Goal: Information Seeking & Learning: Learn about a topic

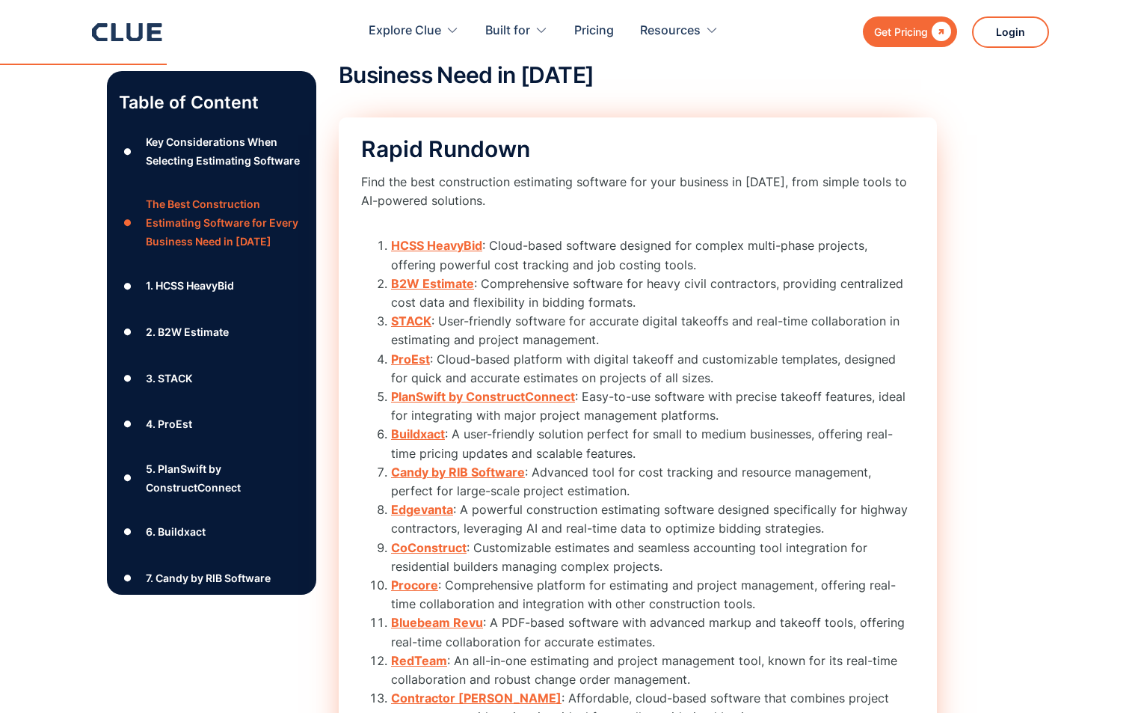
scroll to position [1824, 0]
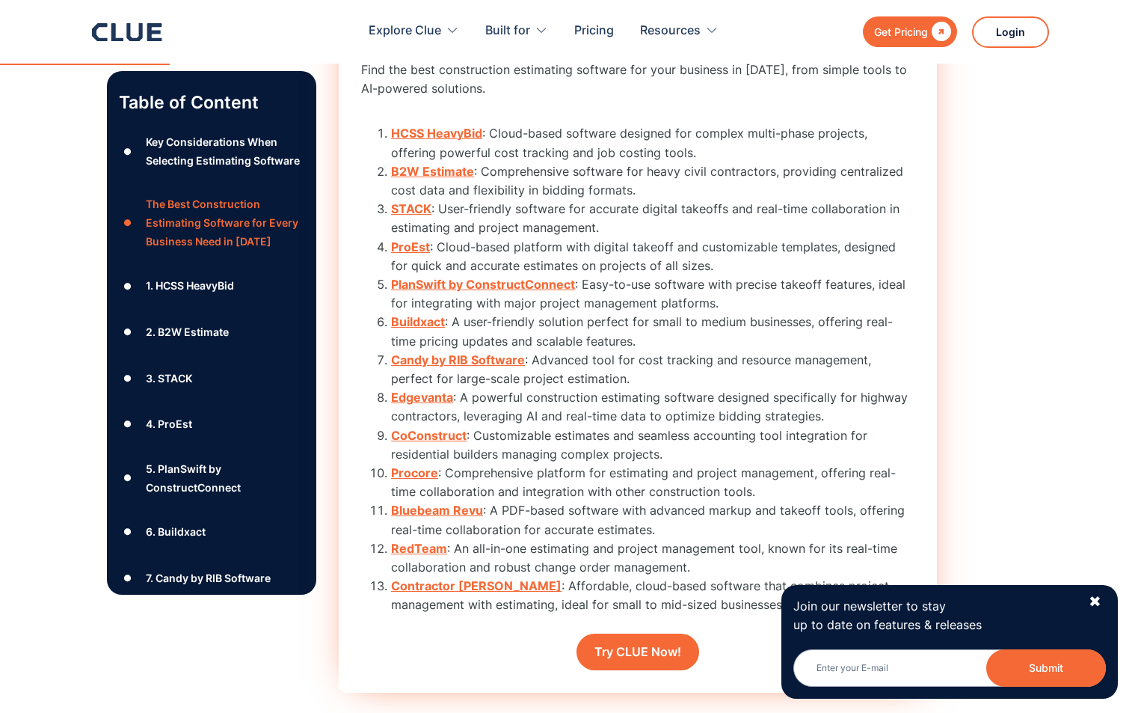
click at [406, 205] on strong "STACK" at bounding box center [411, 208] width 40 height 15
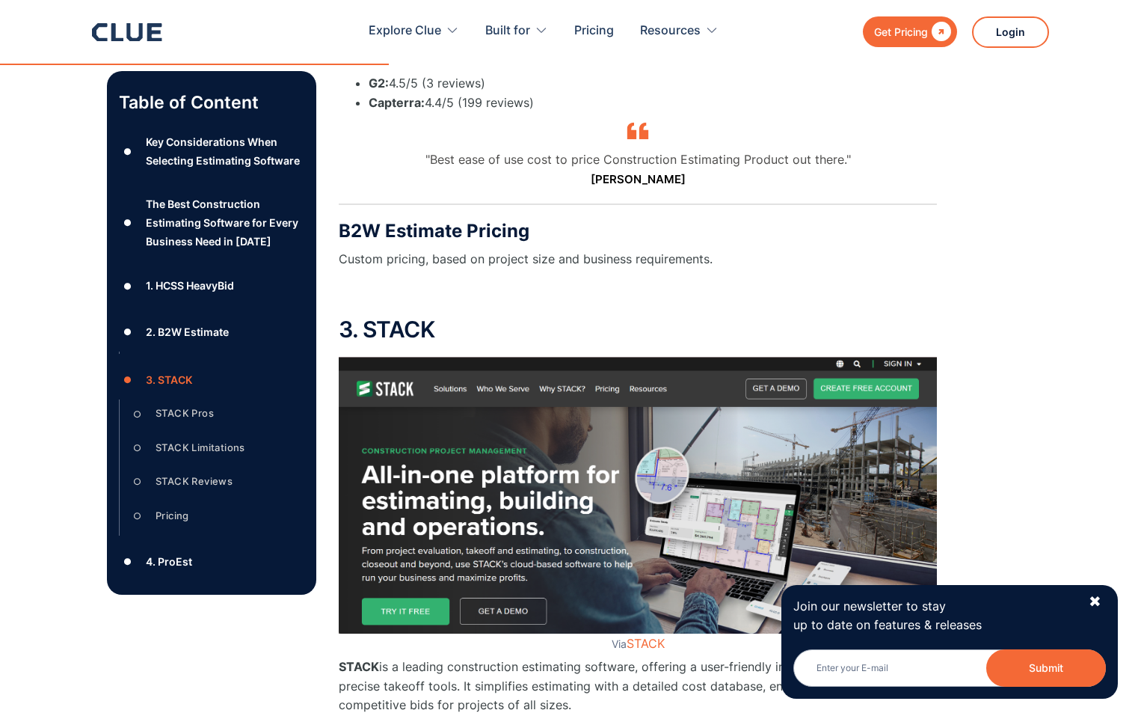
scroll to position [4854, 0]
click at [1091, 598] on div "✖" at bounding box center [1095, 601] width 13 height 19
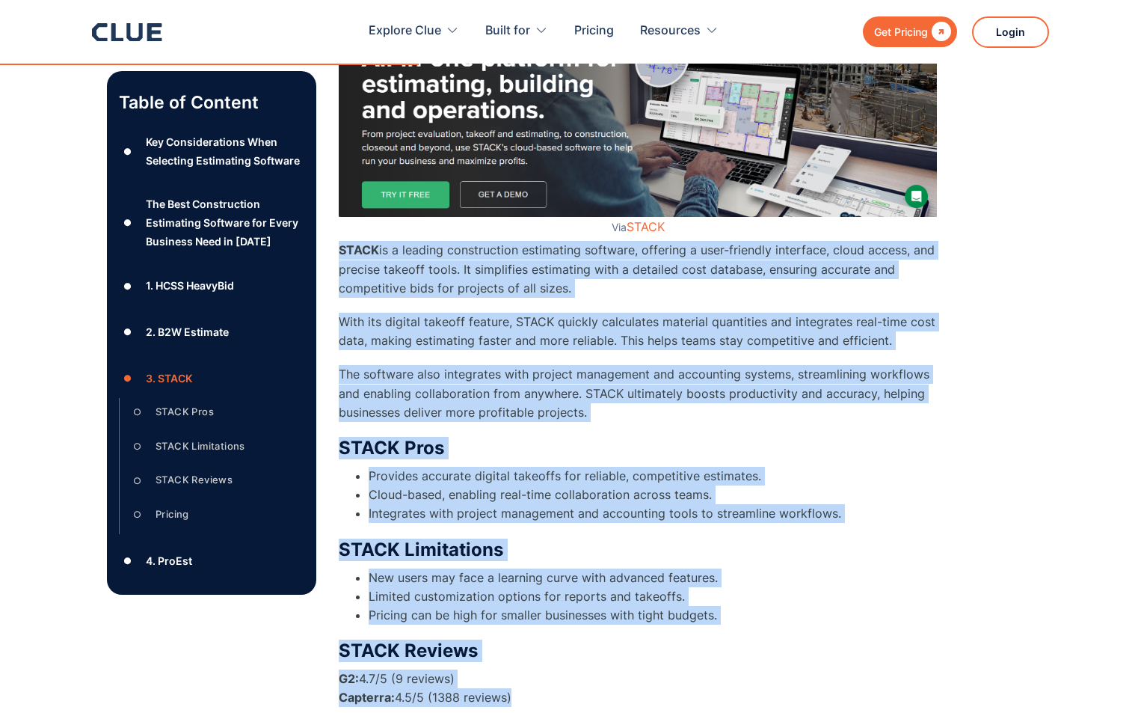
scroll to position [5414, 0]
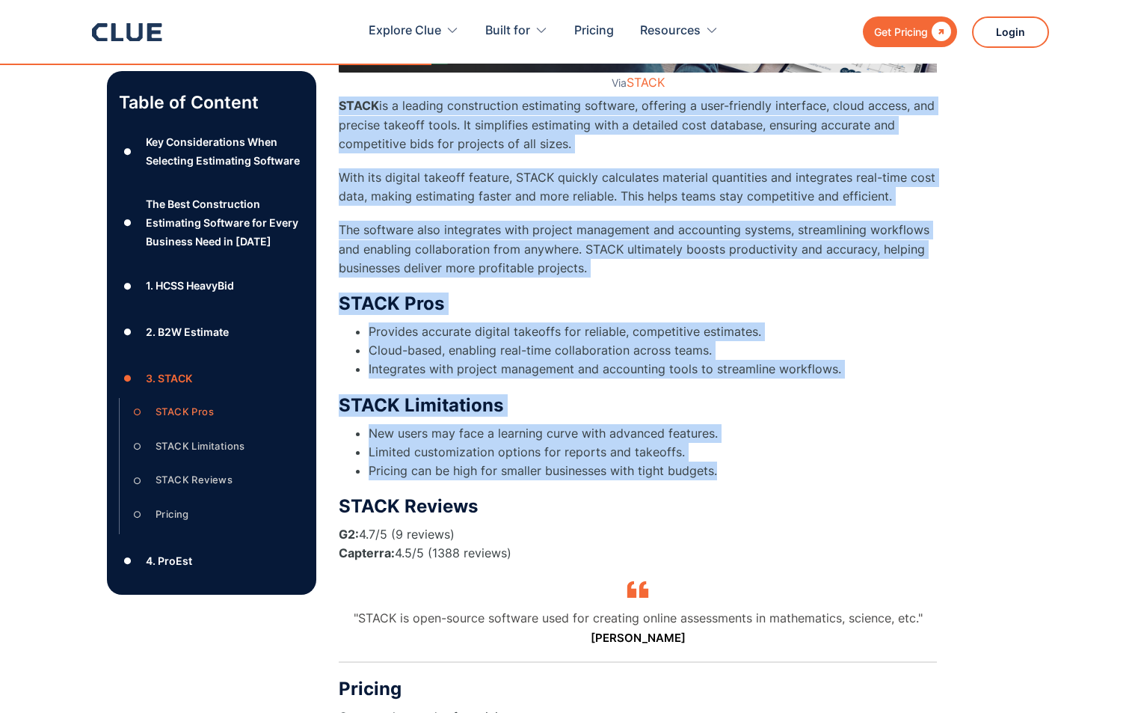
drag, startPoint x: 336, startPoint y: 514, endPoint x: 840, endPoint y: 472, distance: 505.8
copy div "STACK is a leading construction estimating software, offering a user-friendly i…"
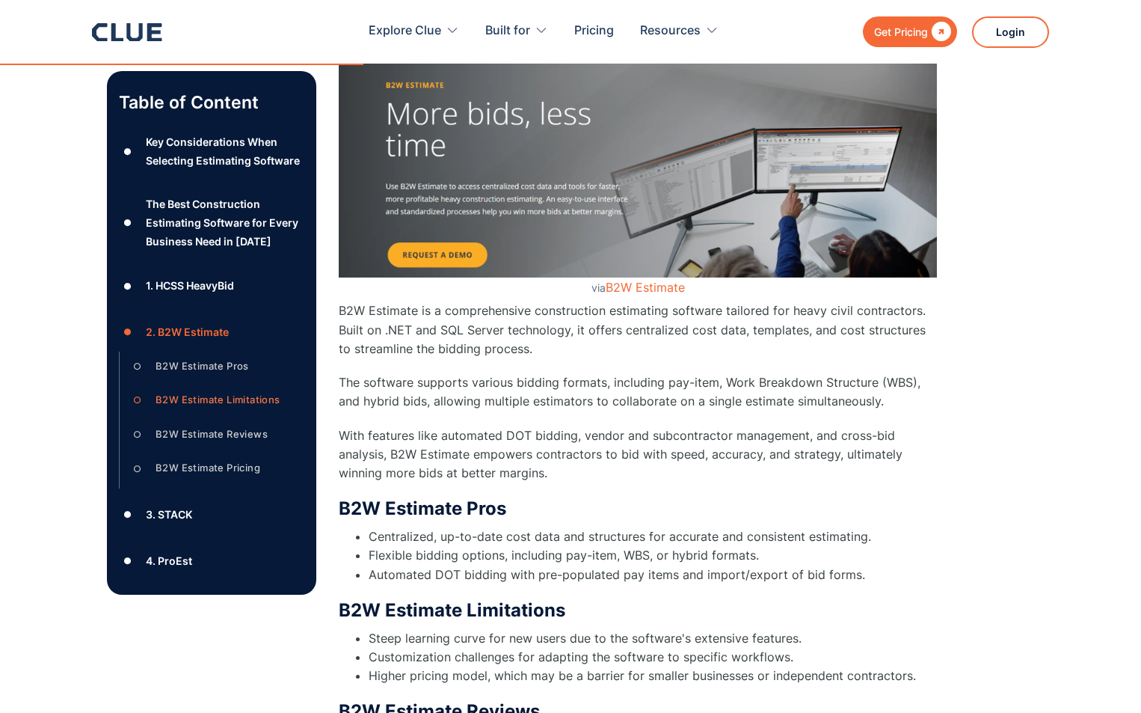
scroll to position [4143, 0]
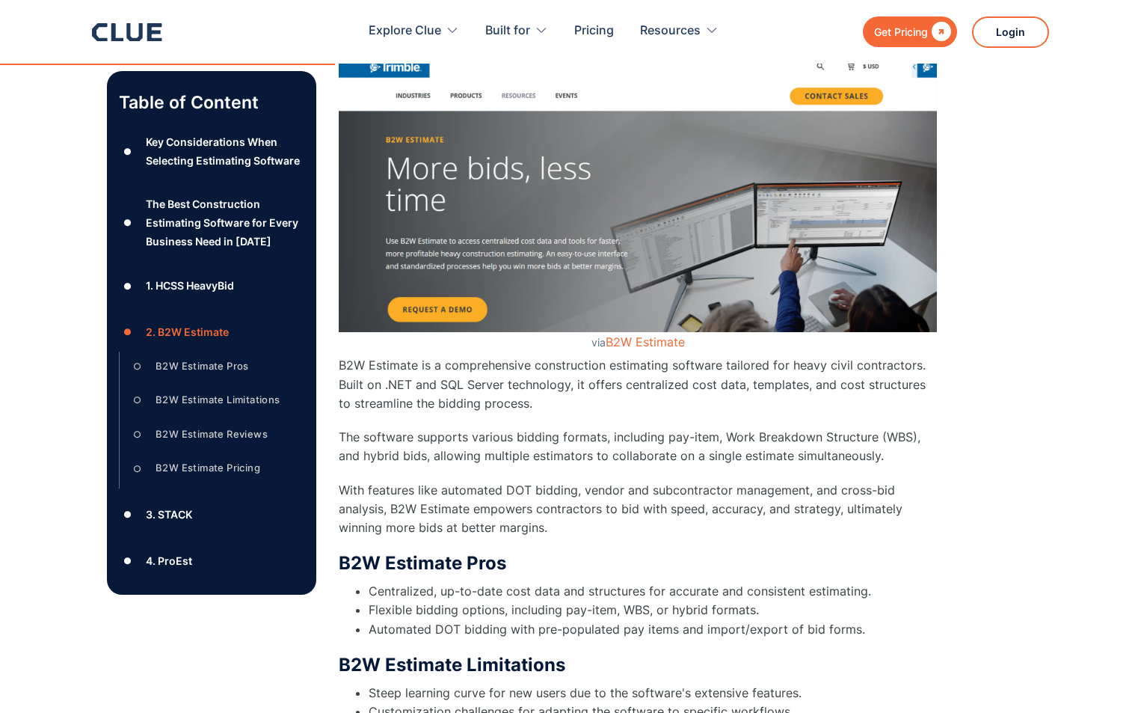
drag, startPoint x: 491, startPoint y: 495, endPoint x: 487, endPoint y: 475, distance: 20.5
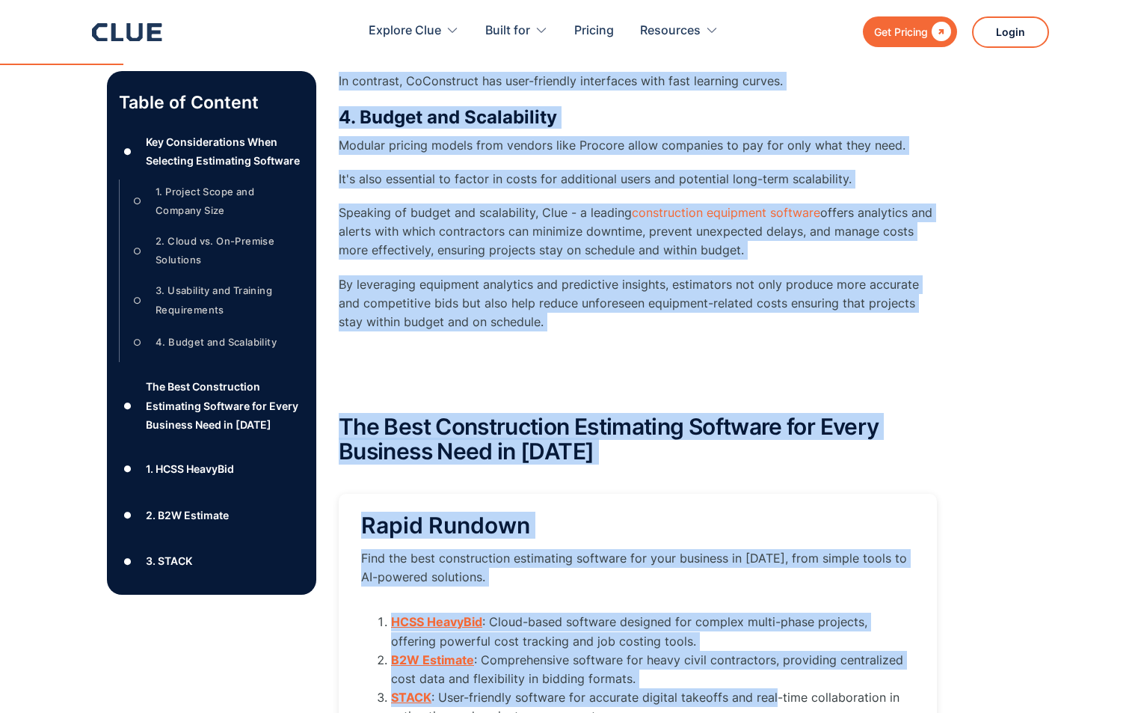
scroll to position [1448, 0]
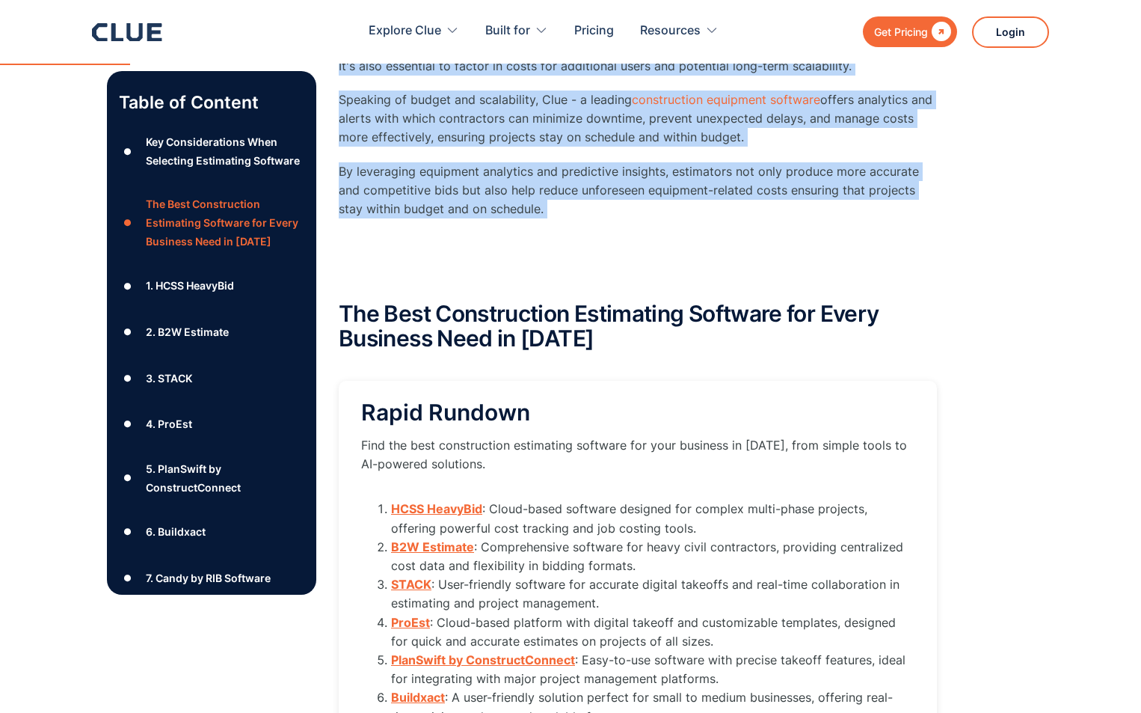
drag, startPoint x: 340, startPoint y: 142, endPoint x: 826, endPoint y: 261, distance: 499.6
copy div "Key Considerations When Selecting Estimating Software 1. Project Scope and Comp…"
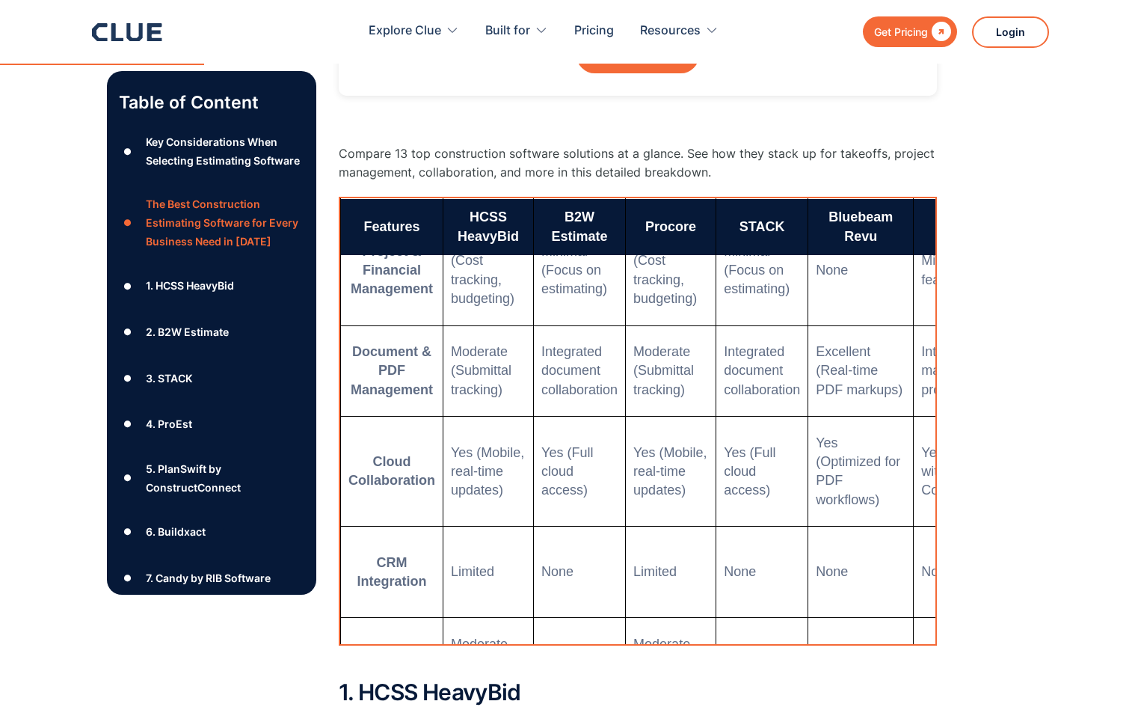
scroll to position [0, 0]
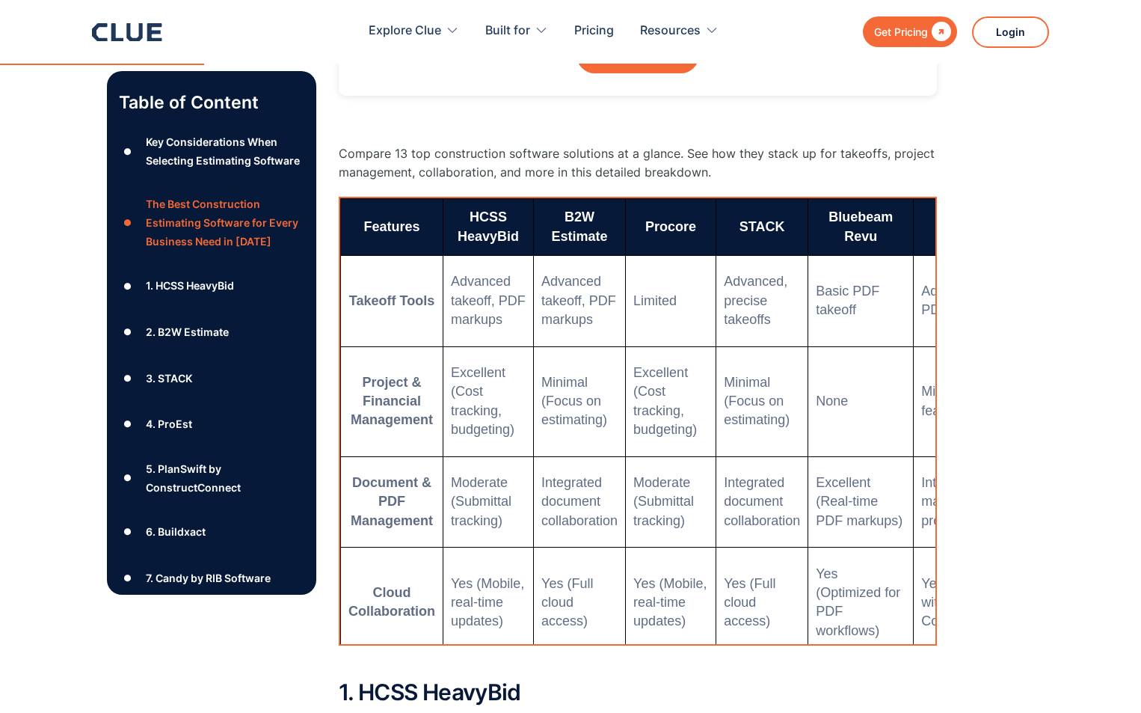
click at [839, 686] on h2 "1. HCSS HeavyBid" at bounding box center [638, 692] width 598 height 25
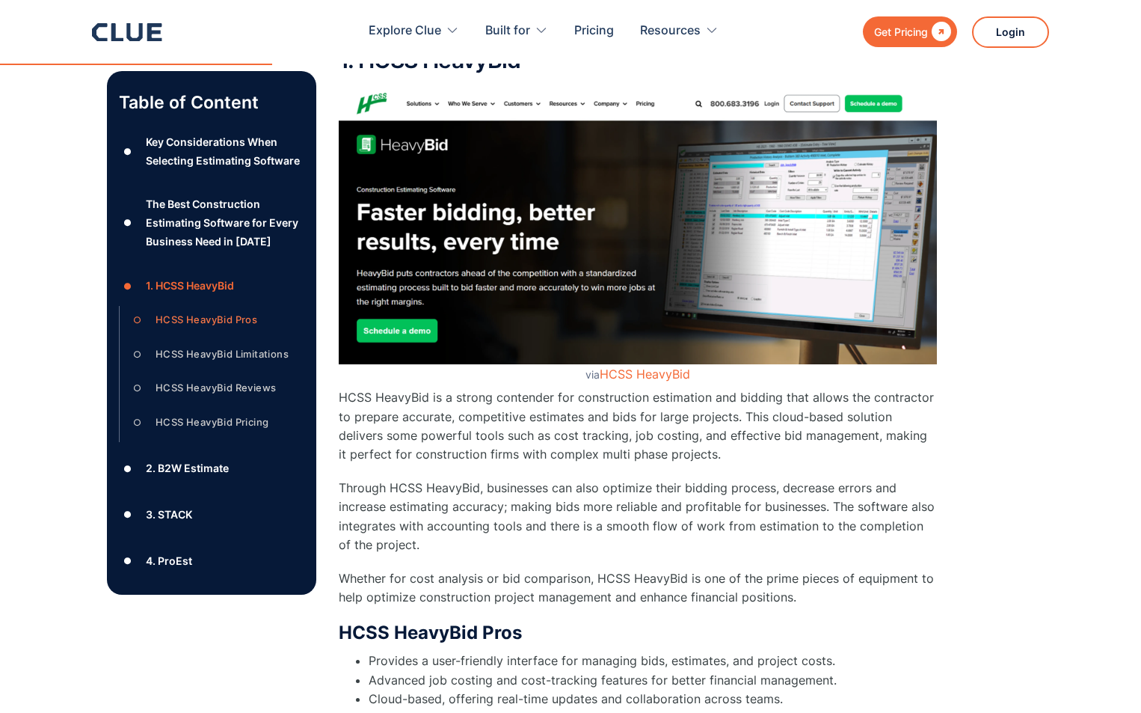
scroll to position [2944, 0]
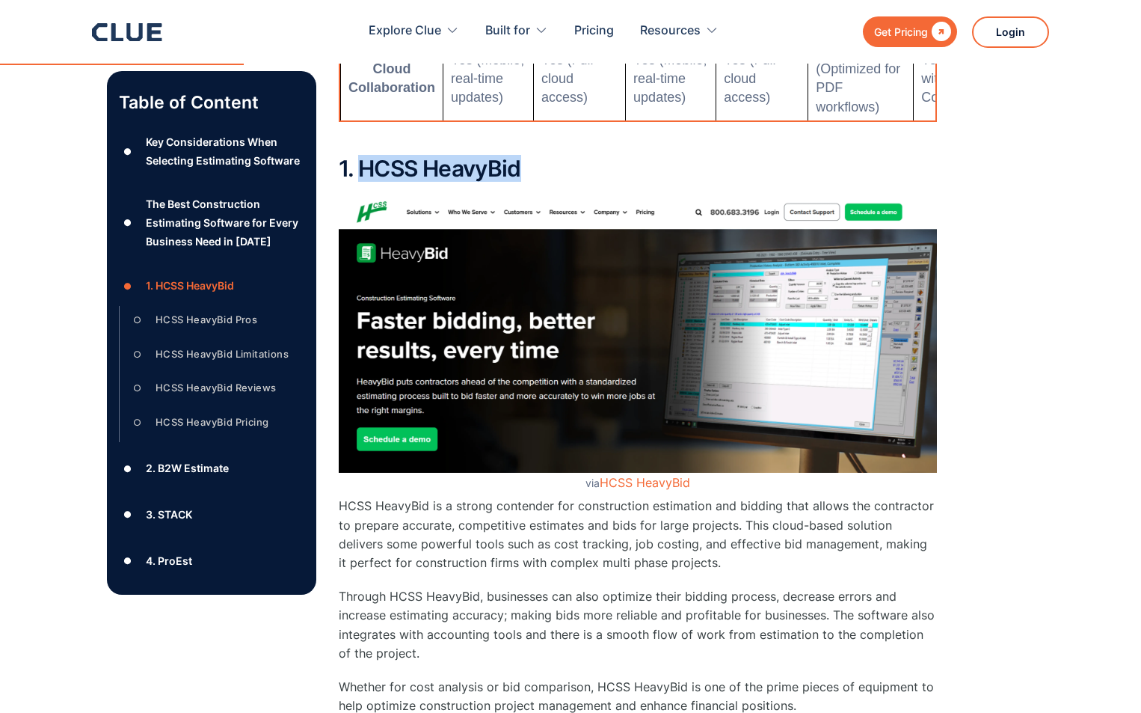
drag, startPoint x: 357, startPoint y: 166, endPoint x: 538, endPoint y: 162, distance: 180.3
click at [538, 162] on h2 "1. HCSS HeavyBid" at bounding box center [638, 168] width 598 height 25
copy h2 "HCSS HeavyBid"
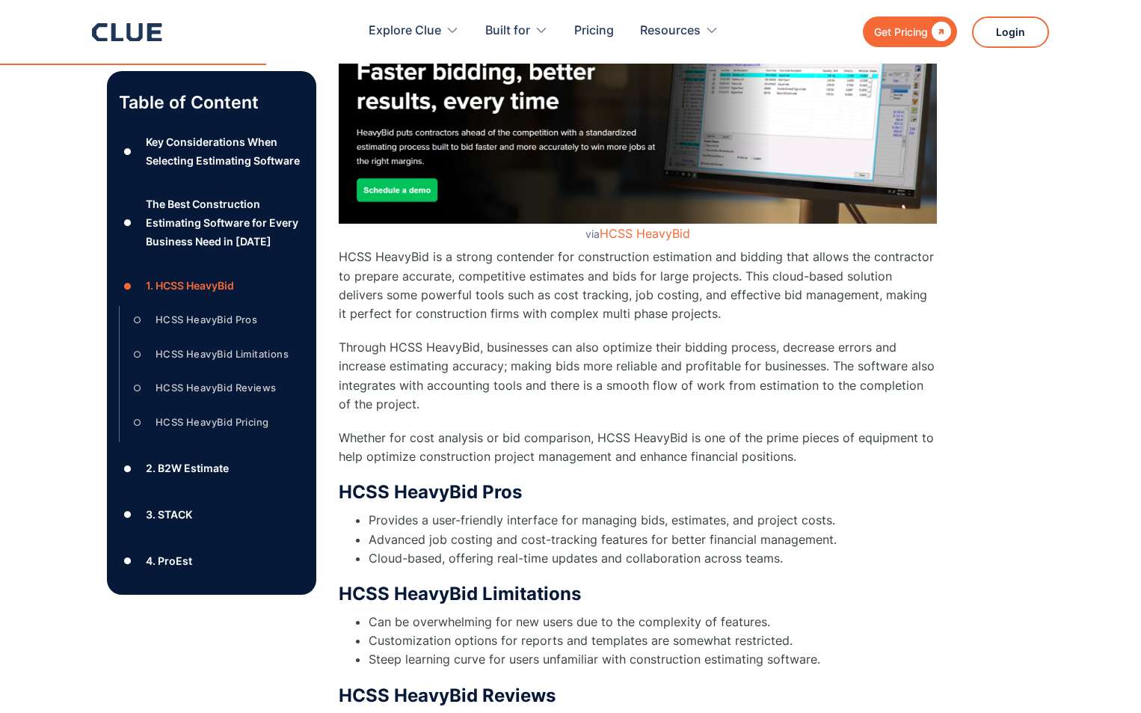
scroll to position [3243, 0]
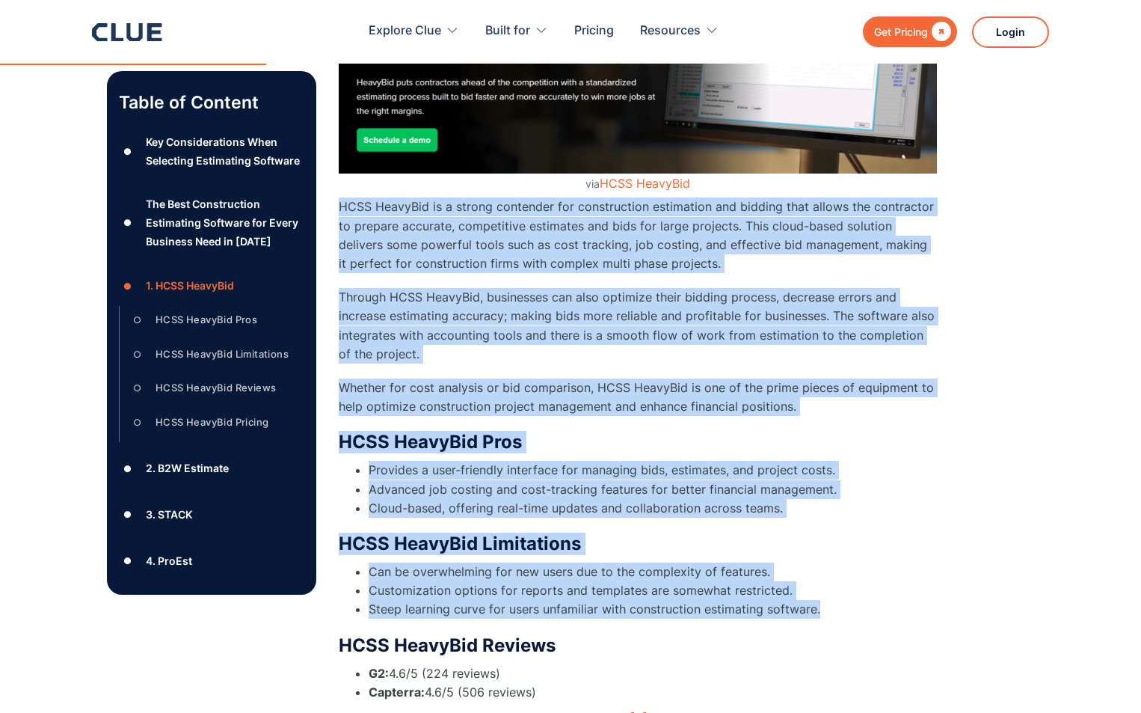
drag, startPoint x: 340, startPoint y: 204, endPoint x: 831, endPoint y: 614, distance: 639.2
click at [831, 614] on div "1. HCSS HeavyBid via HCSS HeavyBid HCSS HeavyBid is a strong contender for cons…" at bounding box center [638, 379] width 598 height 1044
copy div "HCSS HeavyBid is a strong contender for construction estimation and bidding tha…"
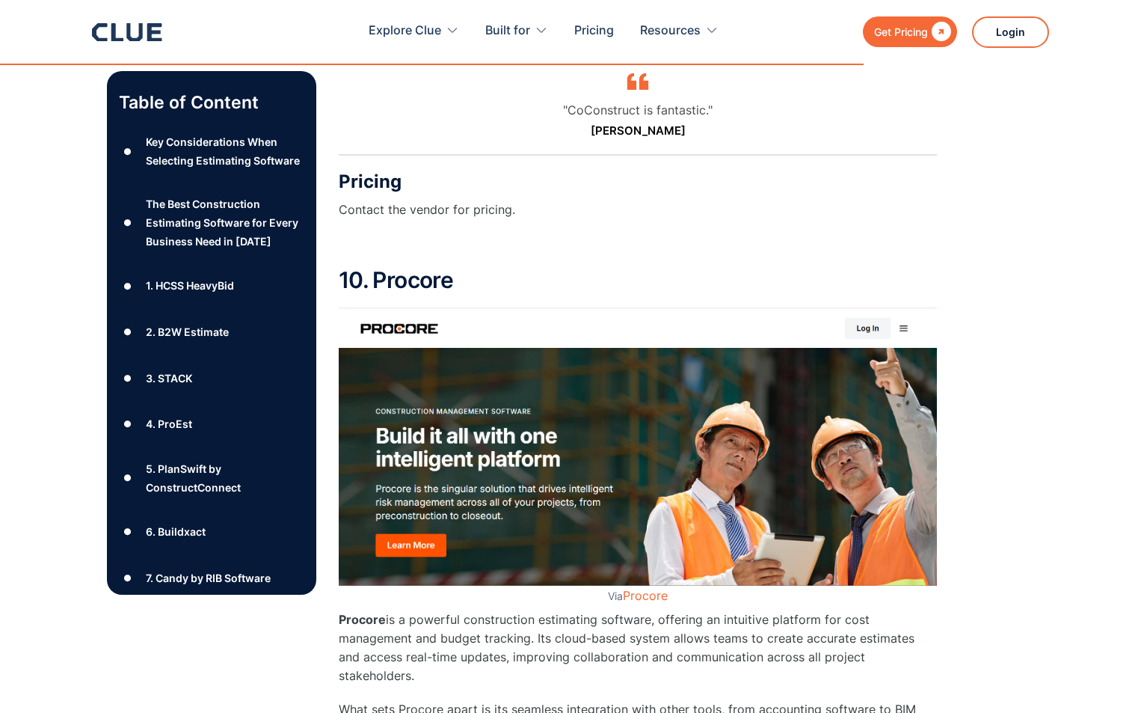
scroll to position [12241, 0]
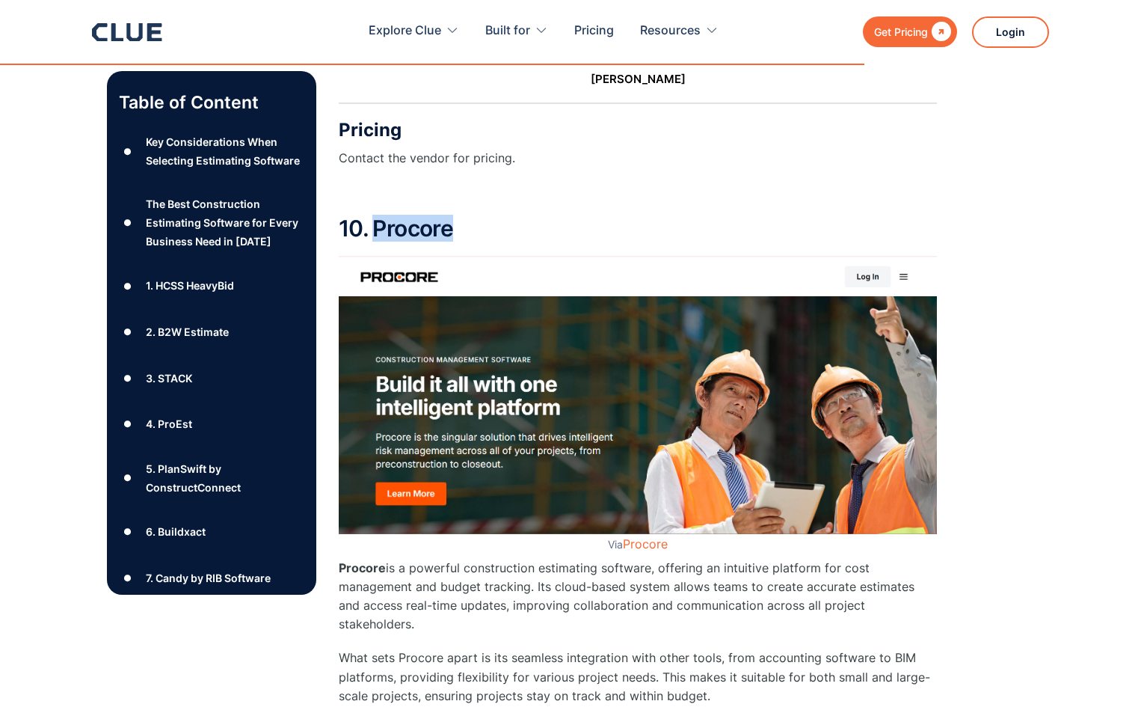
drag, startPoint x: 375, startPoint y: 204, endPoint x: 455, endPoint y: 207, distance: 79.3
click at [455, 216] on h2 "10. Procore" at bounding box center [638, 228] width 598 height 25
copy h2 "Procore"
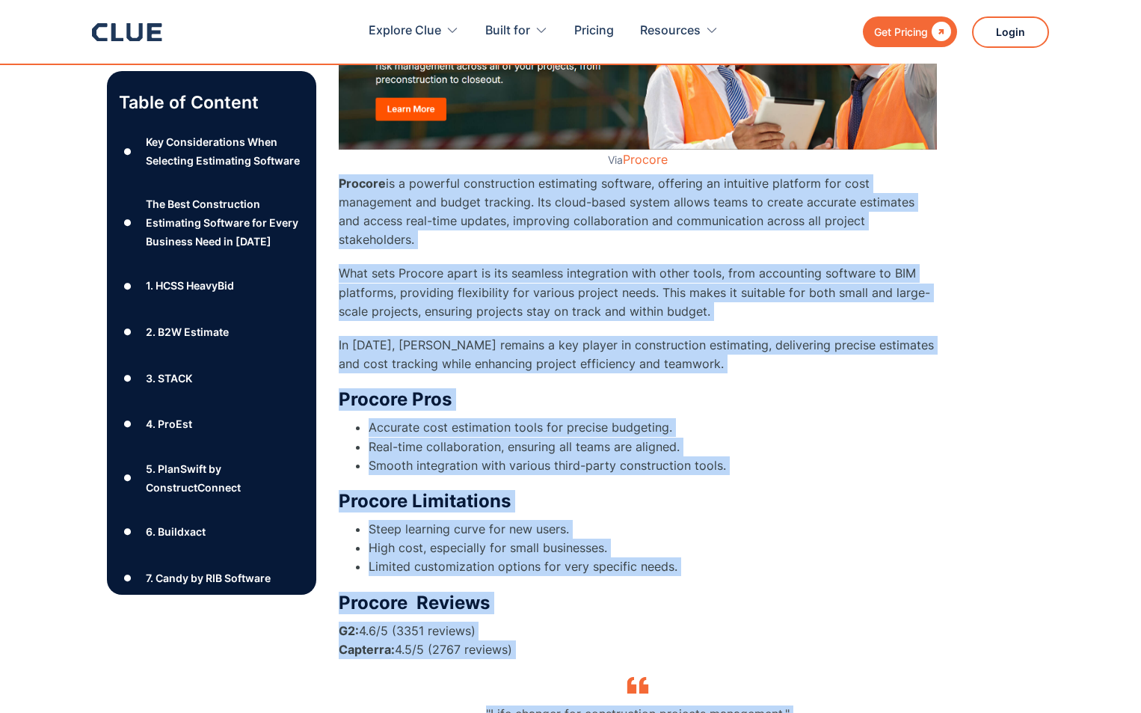
scroll to position [12648, 0]
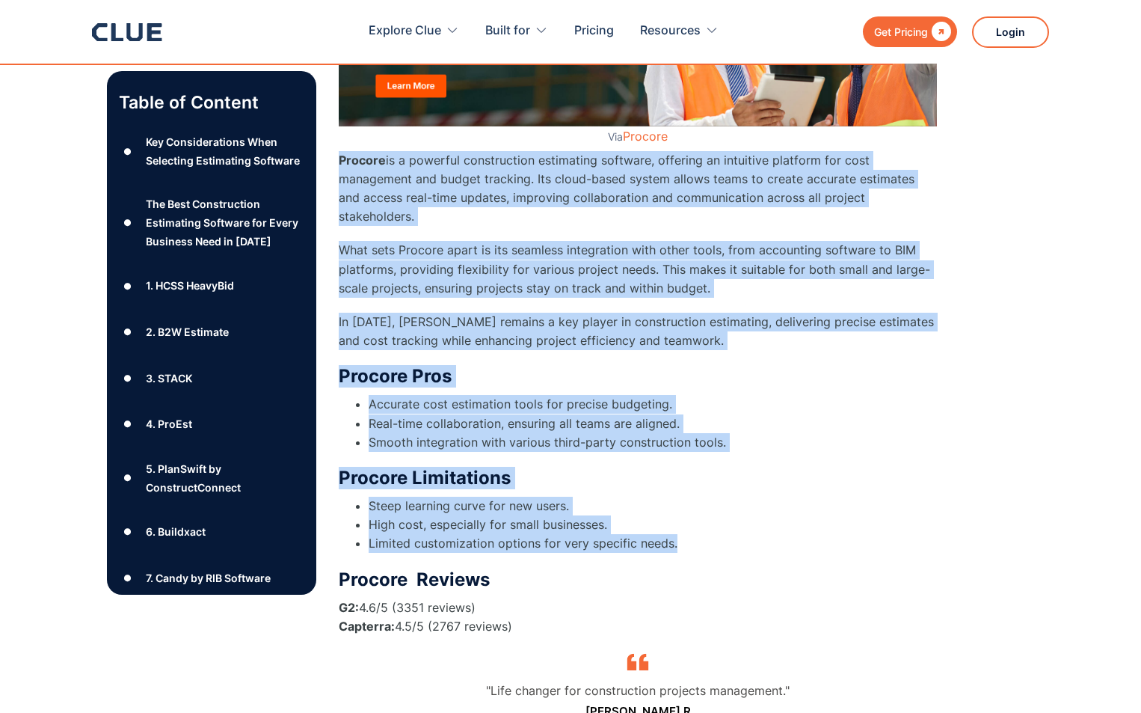
drag, startPoint x: 339, startPoint y: 396, endPoint x: 838, endPoint y: 504, distance: 511.0
click at [838, 504] on div "10. Procore Via Procore Procore is a powerful construction estimating software,…" at bounding box center [638, 321] width 598 height 1024
copy div "Procore is a powerful construction estimating software, offering an intuitive p…"
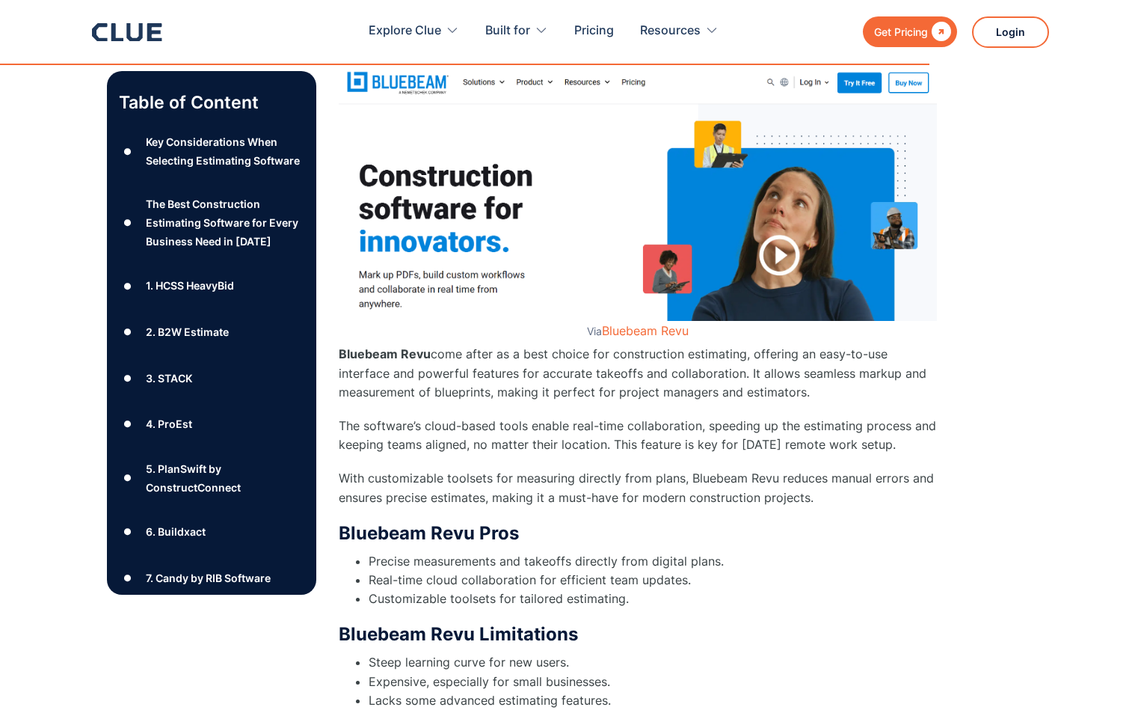
scroll to position [13321, 0]
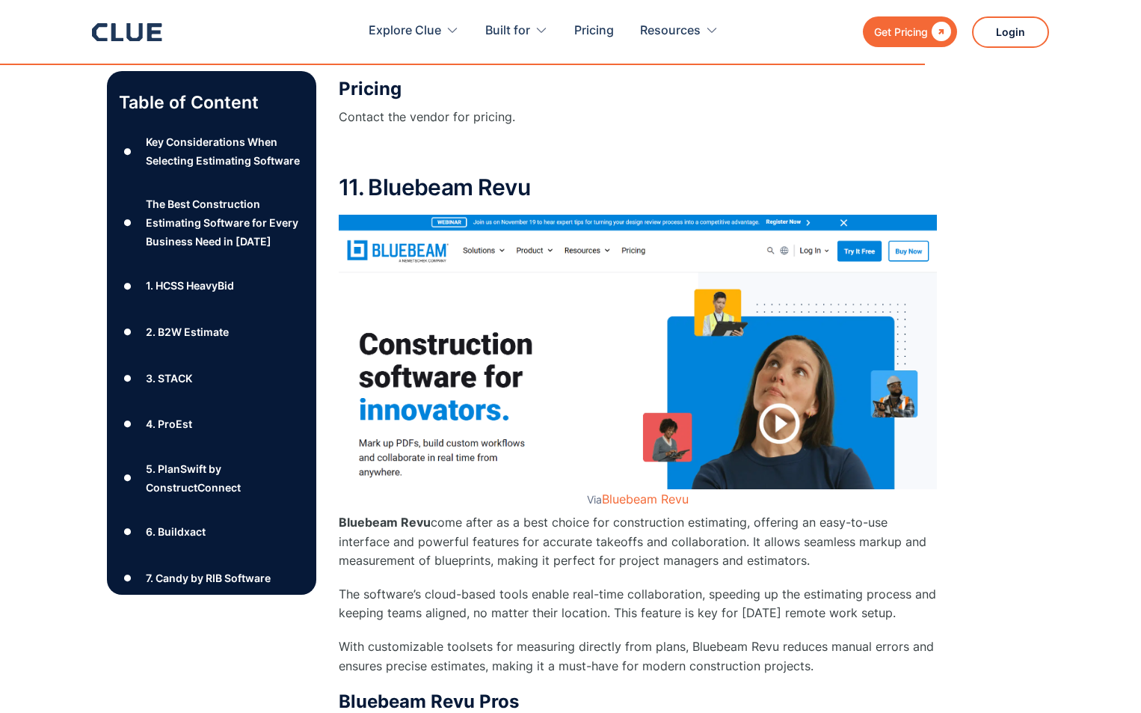
drag, startPoint x: 369, startPoint y: 146, endPoint x: 529, endPoint y: 148, distance: 160.0
click at [529, 175] on h2 "11. Bluebeam Revu" at bounding box center [638, 187] width 598 height 25
copy h2 "Bluebeam Revu"
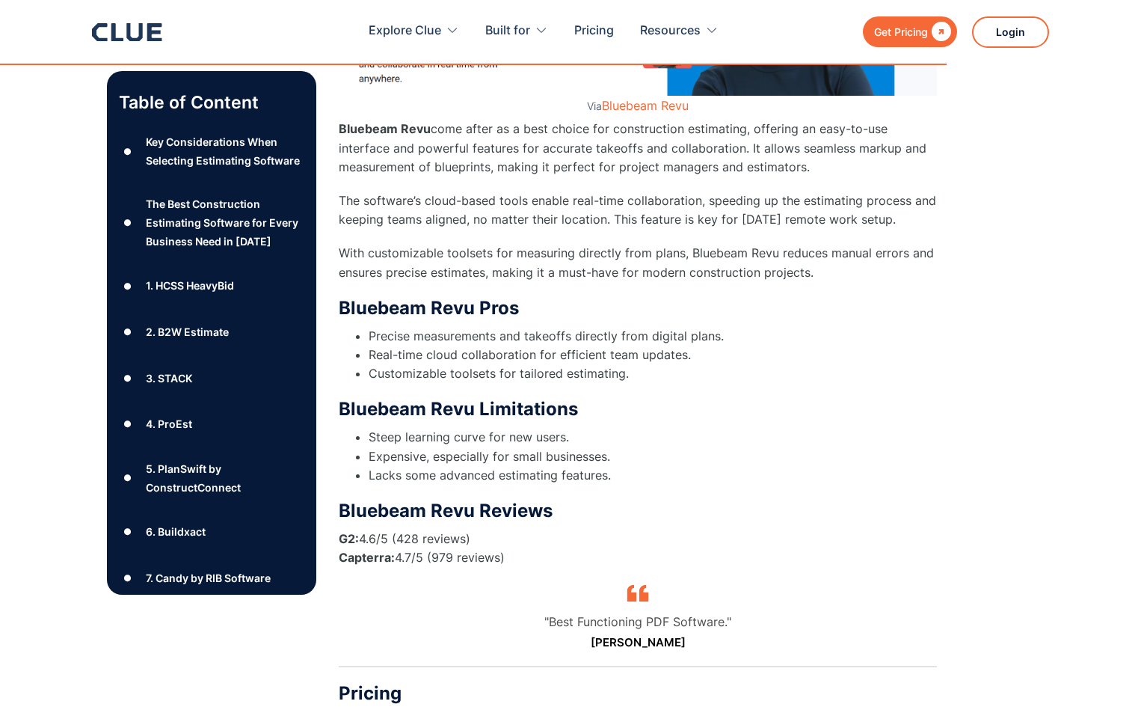
scroll to position [13620, 0]
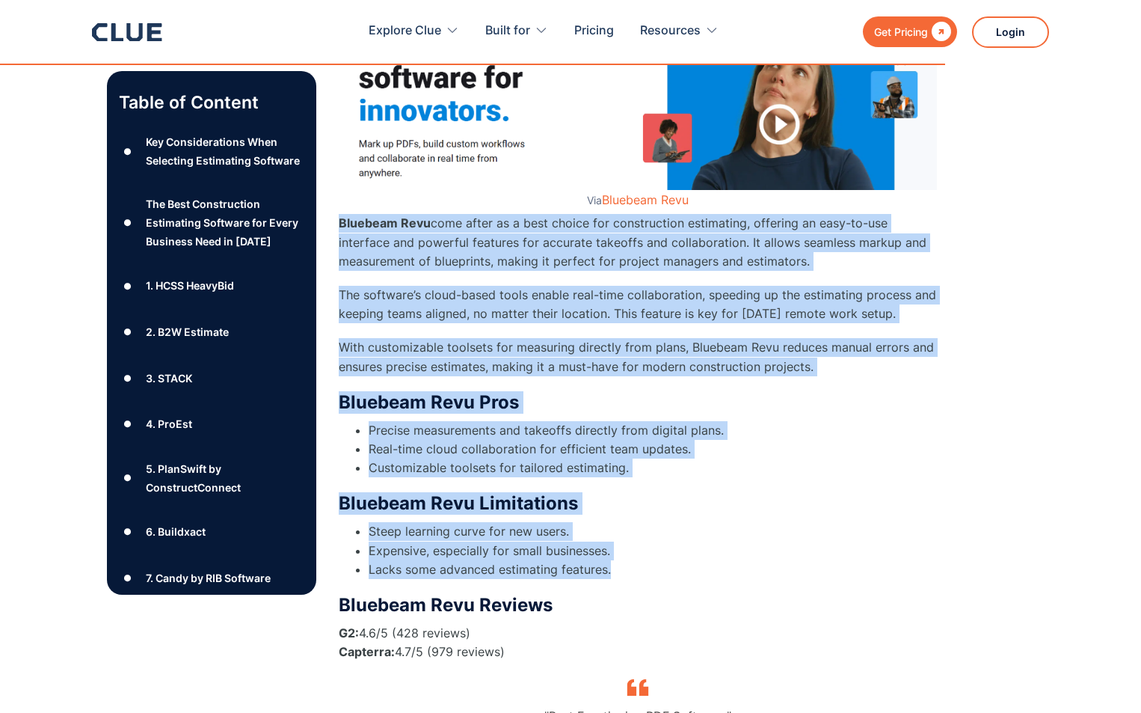
drag, startPoint x: 339, startPoint y: 188, endPoint x: 667, endPoint y: 527, distance: 472.2
click at [679, 532] on div "11. Bluebeam Revu Via Bluebeam Revu Bluebeam Revu come after as a best choice f…" at bounding box center [638, 367] width 598 height 983
copy div "Bluebeam Revu come after as a best choice for construction estimating, offering…"
click at [879, 458] on li "Customizable toolsets for tailored estimating." at bounding box center [653, 467] width 568 height 19
